Goal: Check status: Check status

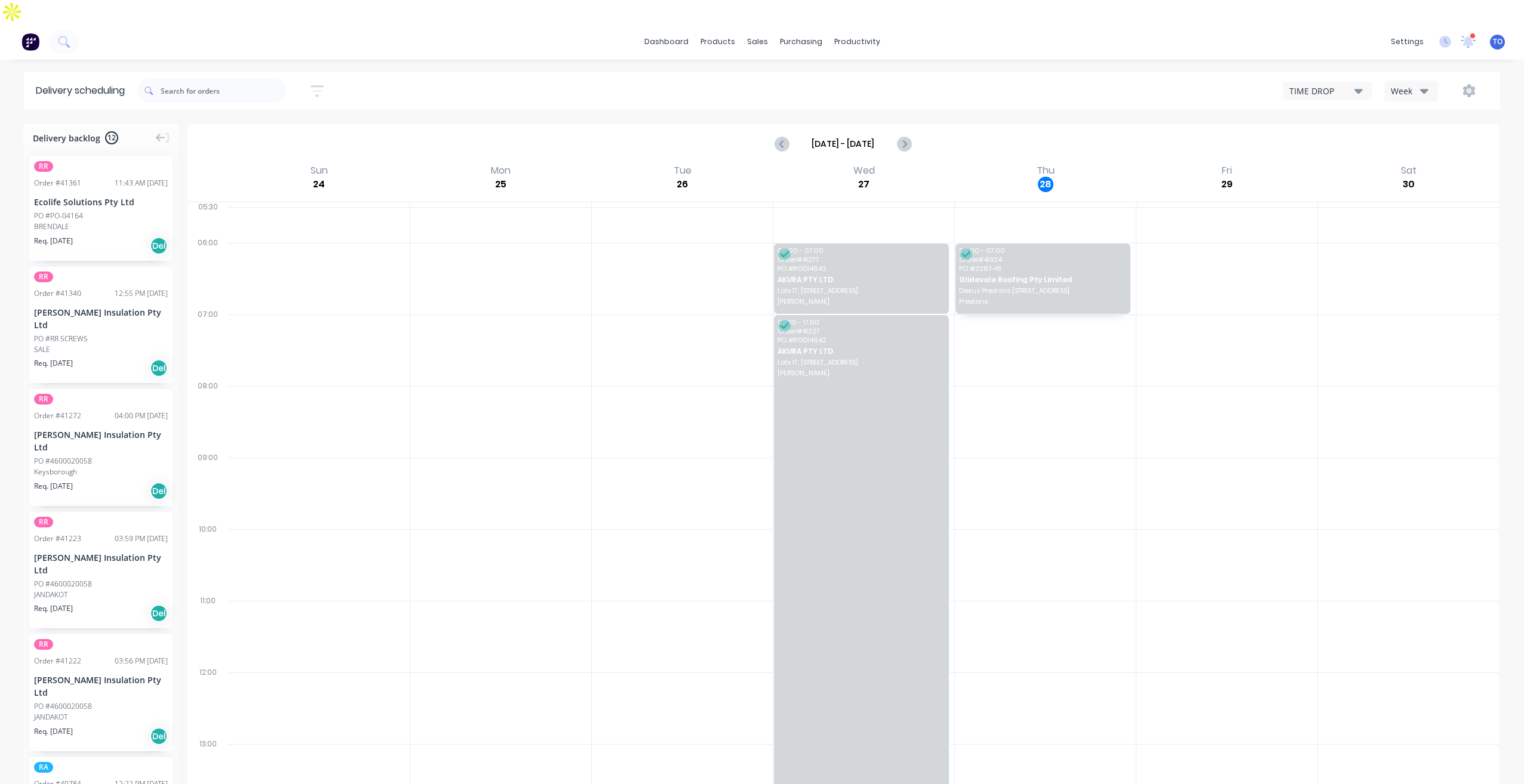
click at [1403, 85] on div "Week" at bounding box center [1407, 91] width 35 height 12
click at [1408, 134] on div "Vehicle" at bounding box center [1443, 146] width 118 height 24
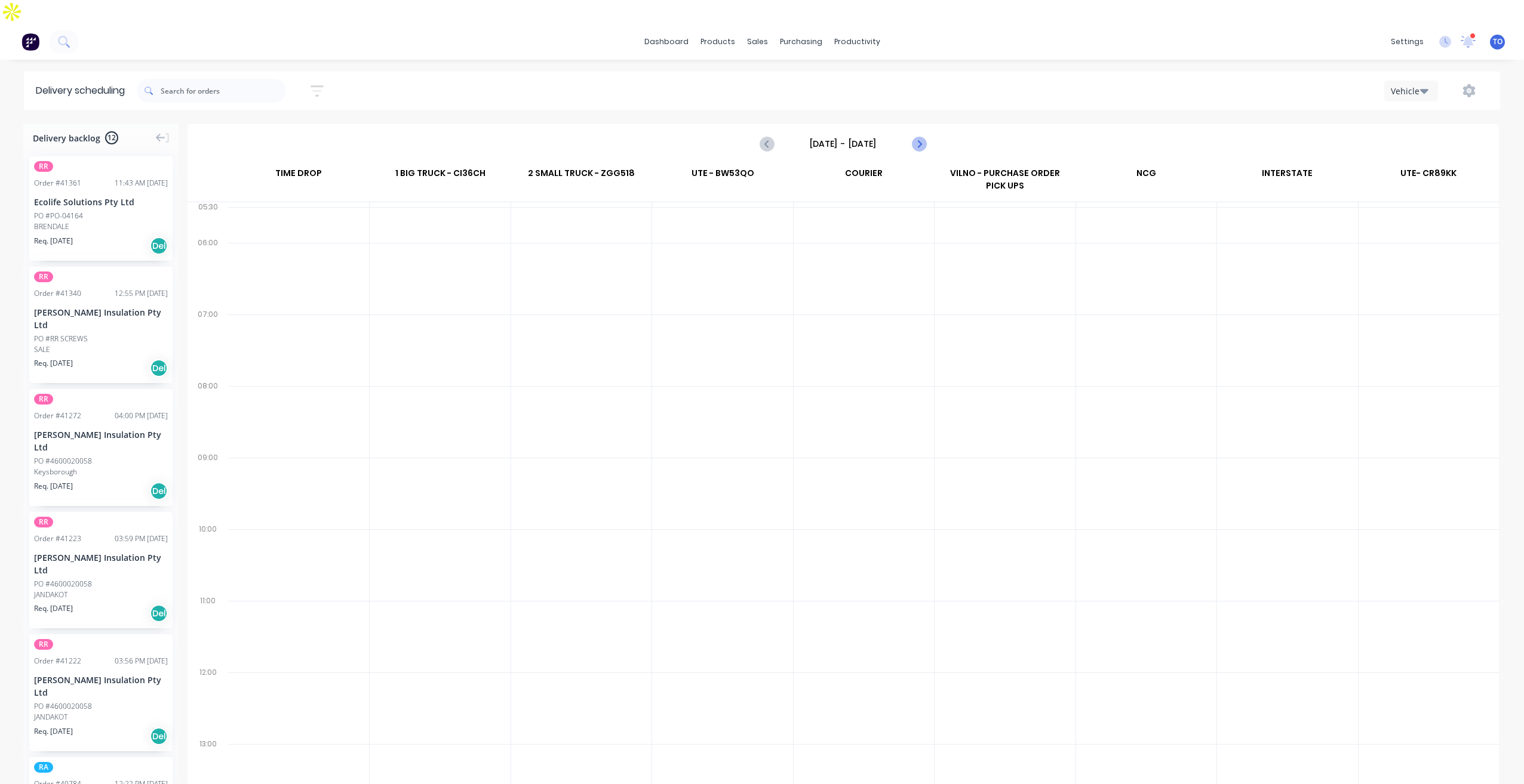
click at [919, 139] on icon "Next page" at bounding box center [919, 143] width 5 height 10
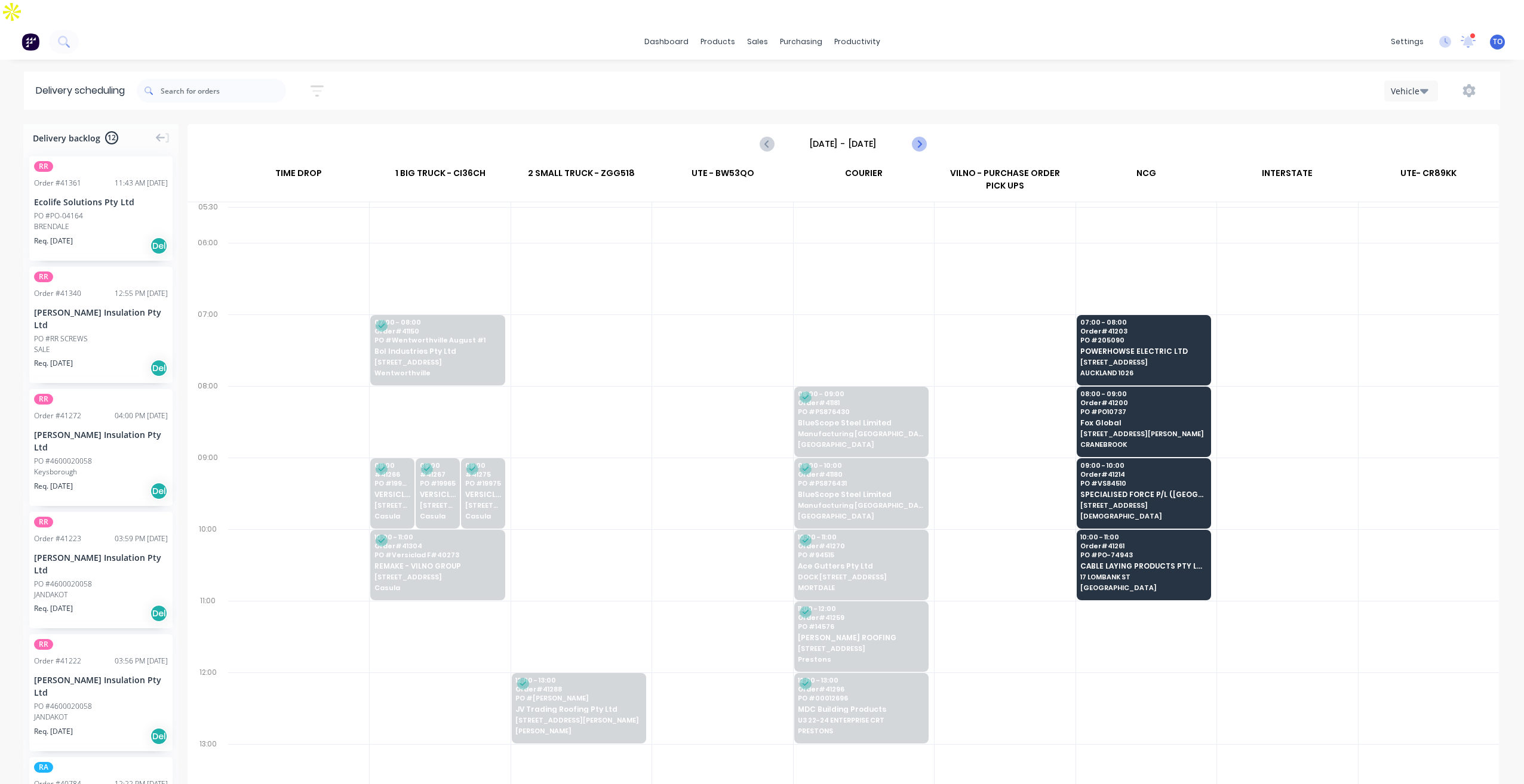
click at [919, 137] on icon "Next page" at bounding box center [919, 144] width 14 height 14
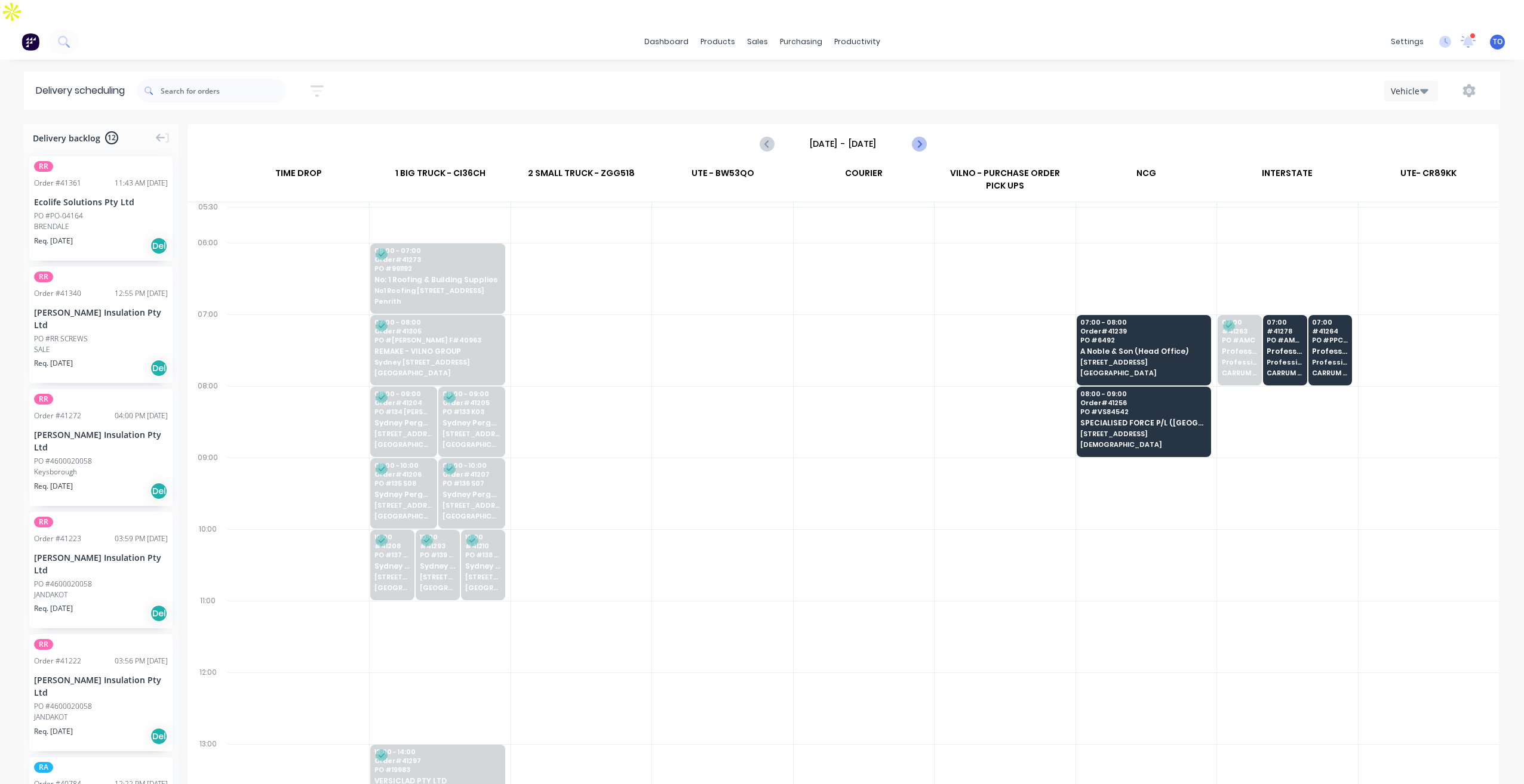
click at [919, 137] on icon "Next page" at bounding box center [919, 144] width 14 height 14
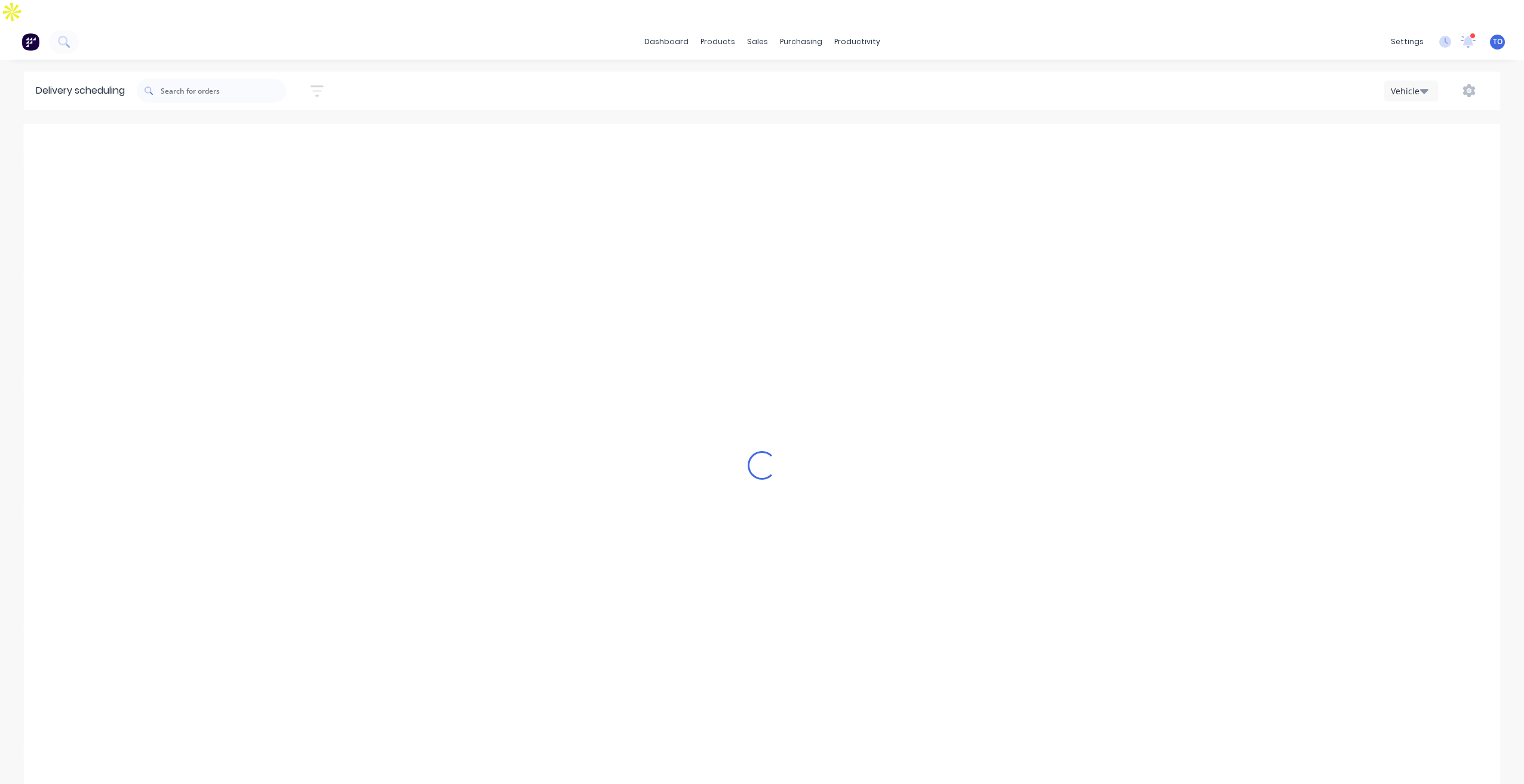
type input "Wednesday - 27/08/25"
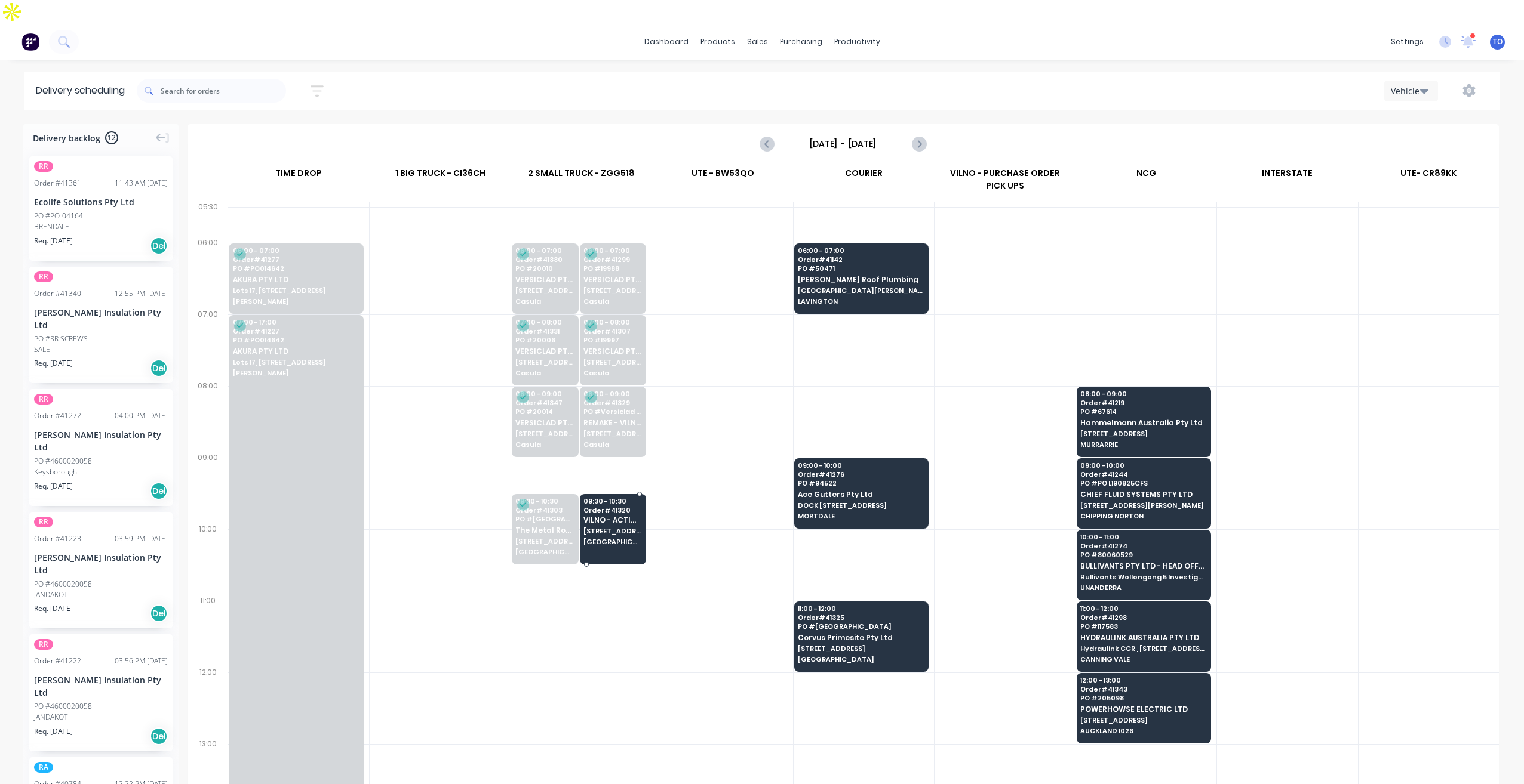
click at [620, 527] on div at bounding box center [612, 529] width 67 height 70
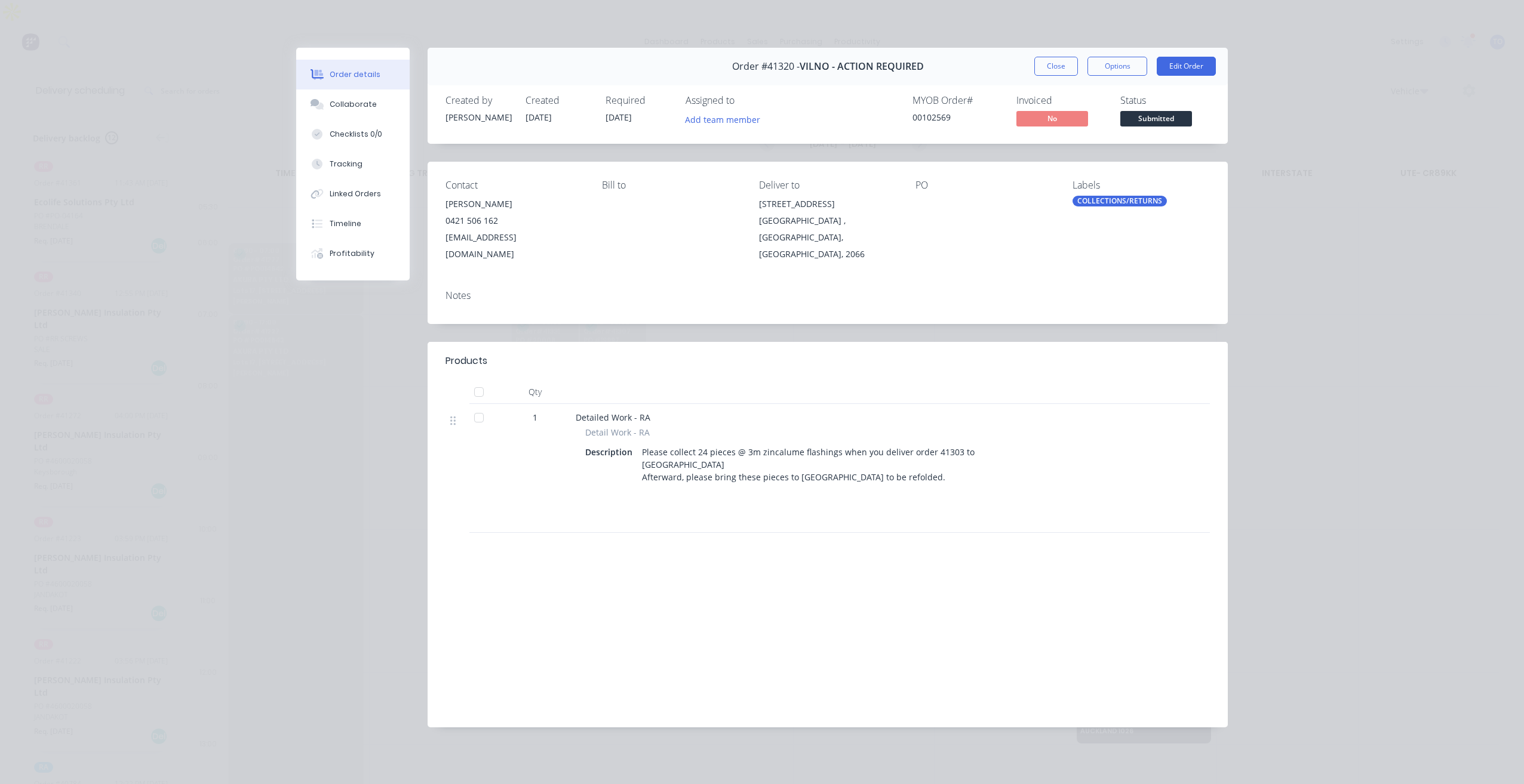
click at [1152, 128] on button "Submitted" at bounding box center [1155, 120] width 71 height 18
click at [776, 64] on span "Order #41320 -" at bounding box center [766, 66] width 68 height 12
copy span "41320"
